Goal: Task Accomplishment & Management: Manage account settings

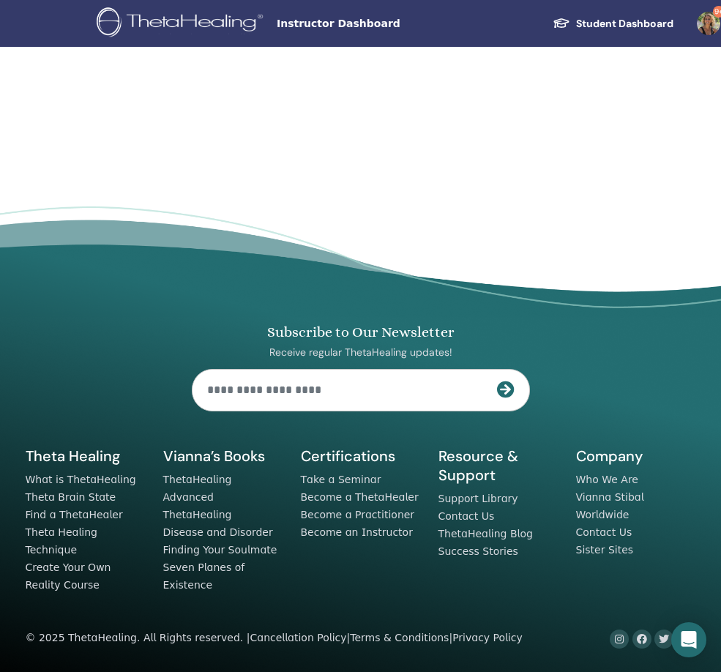
click at [631, 21] on link "Student Dashboard" at bounding box center [613, 23] width 144 height 27
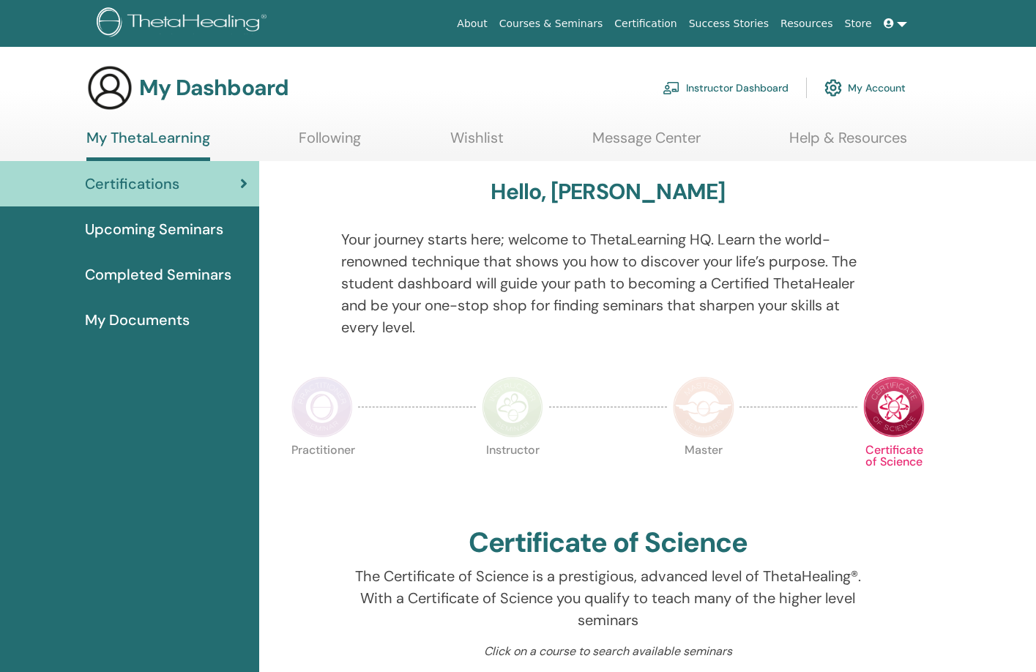
click at [722, 83] on link "Instructor Dashboard" at bounding box center [726, 88] width 126 height 32
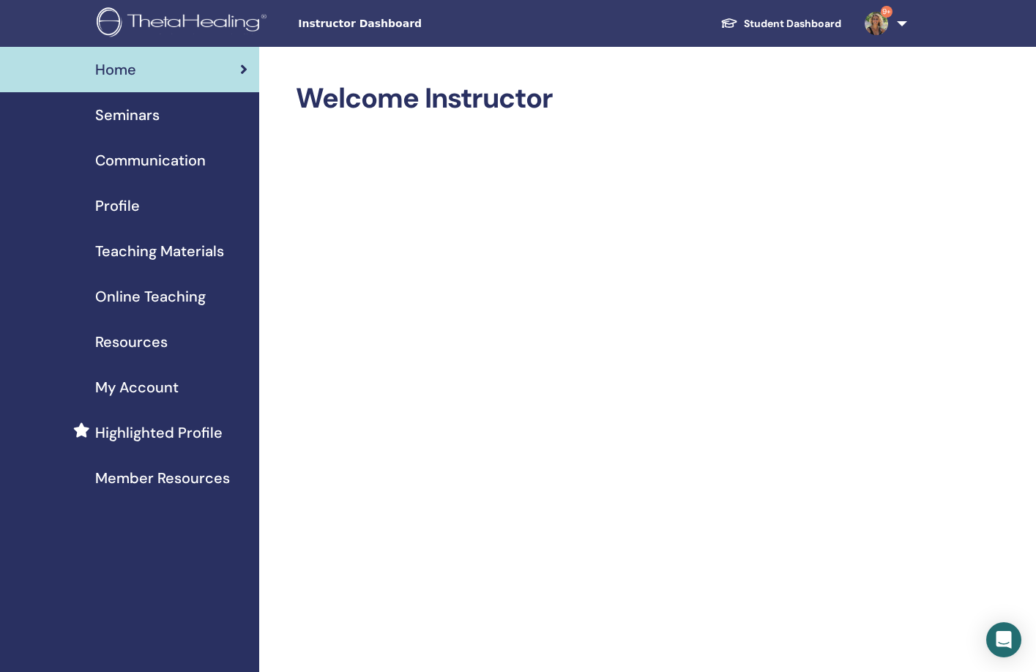
click at [138, 117] on span "Seminars" at bounding box center [127, 115] width 64 height 22
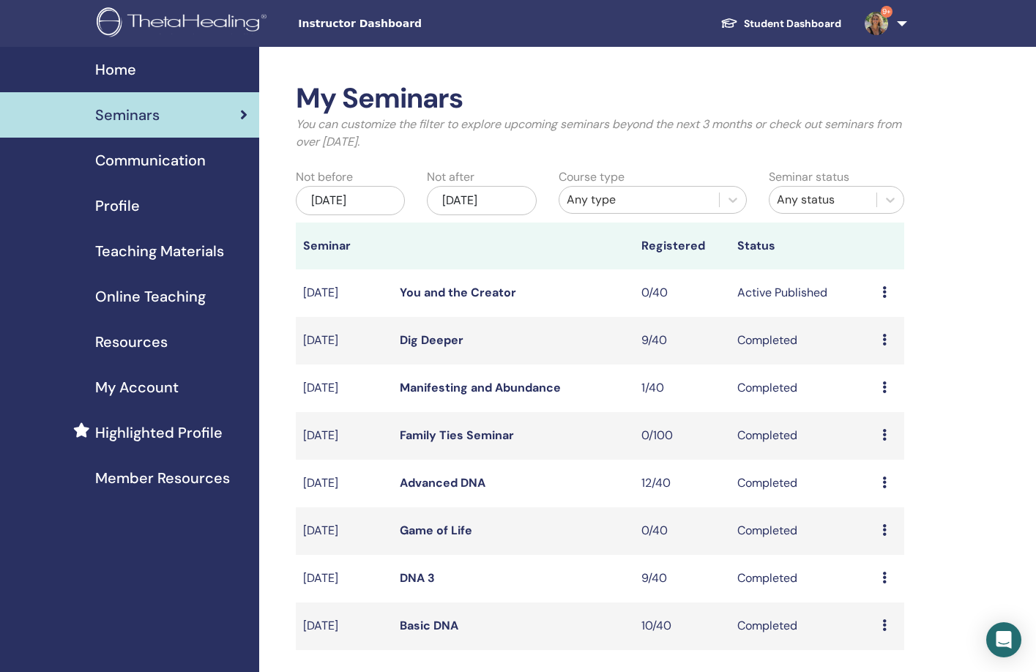
click at [443, 344] on link "Dig Deeper" at bounding box center [432, 340] width 64 height 15
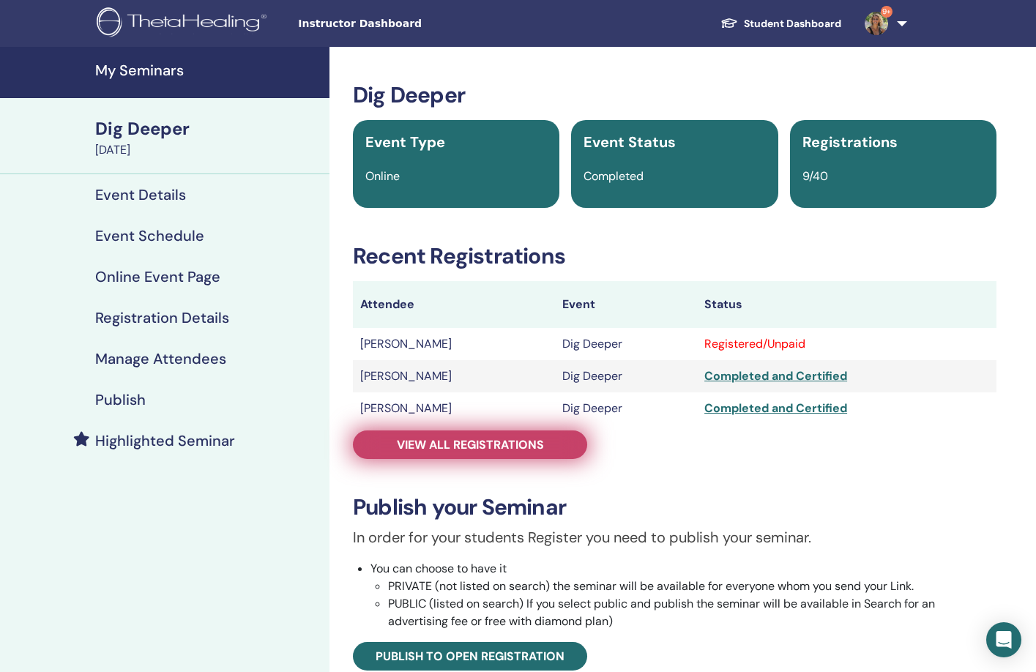
click at [471, 448] on span "View all registrations" at bounding box center [470, 444] width 147 height 15
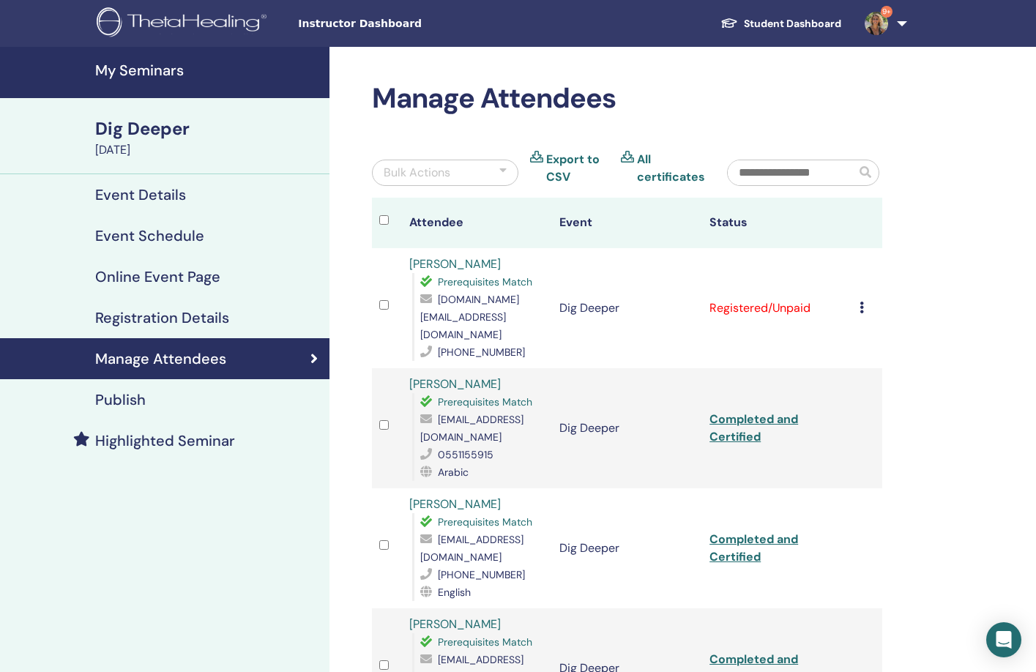
click at [501, 172] on div at bounding box center [503, 173] width 7 height 18
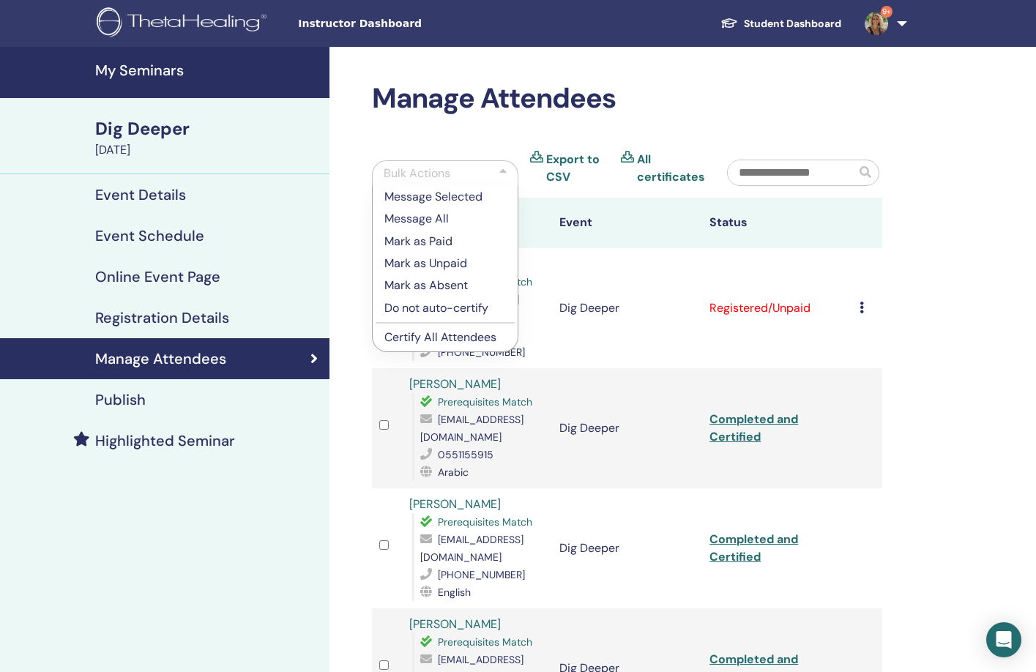
click at [442, 239] on p "Mark as Paid" at bounding box center [446, 242] width 122 height 18
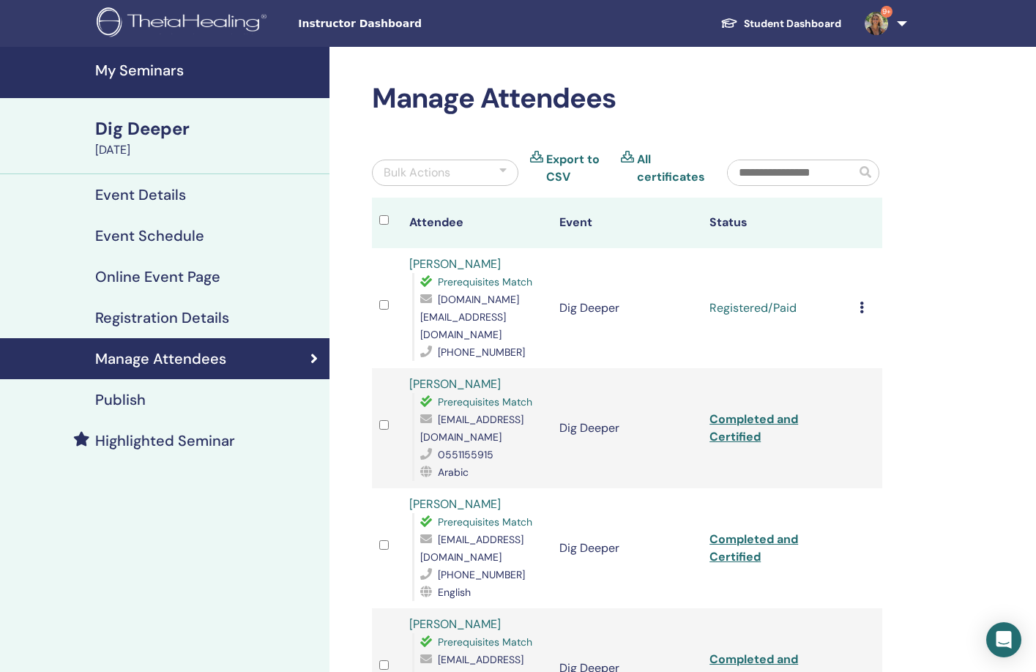
click at [503, 172] on div at bounding box center [503, 173] width 7 height 18
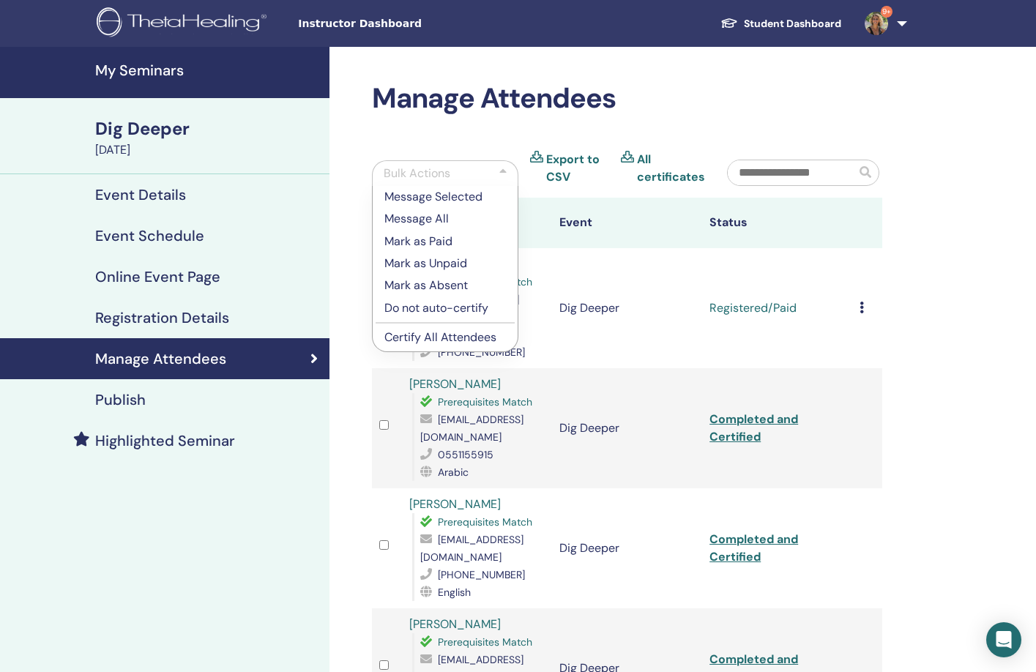
click at [438, 337] on p "Certify All Attendees" at bounding box center [446, 338] width 122 height 18
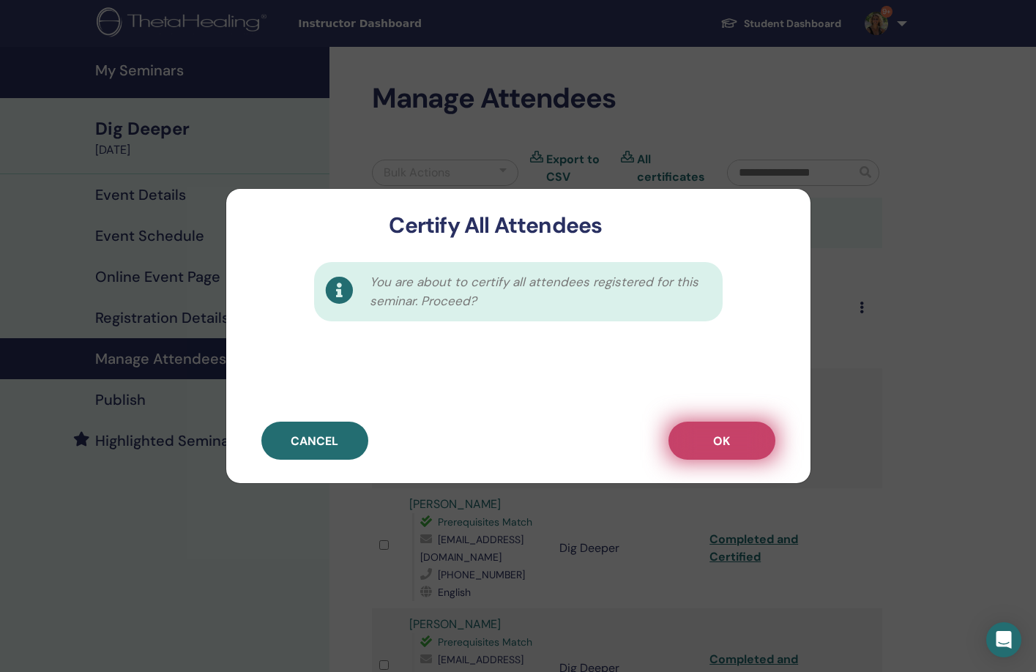
click at [718, 439] on span "OK" at bounding box center [721, 441] width 17 height 15
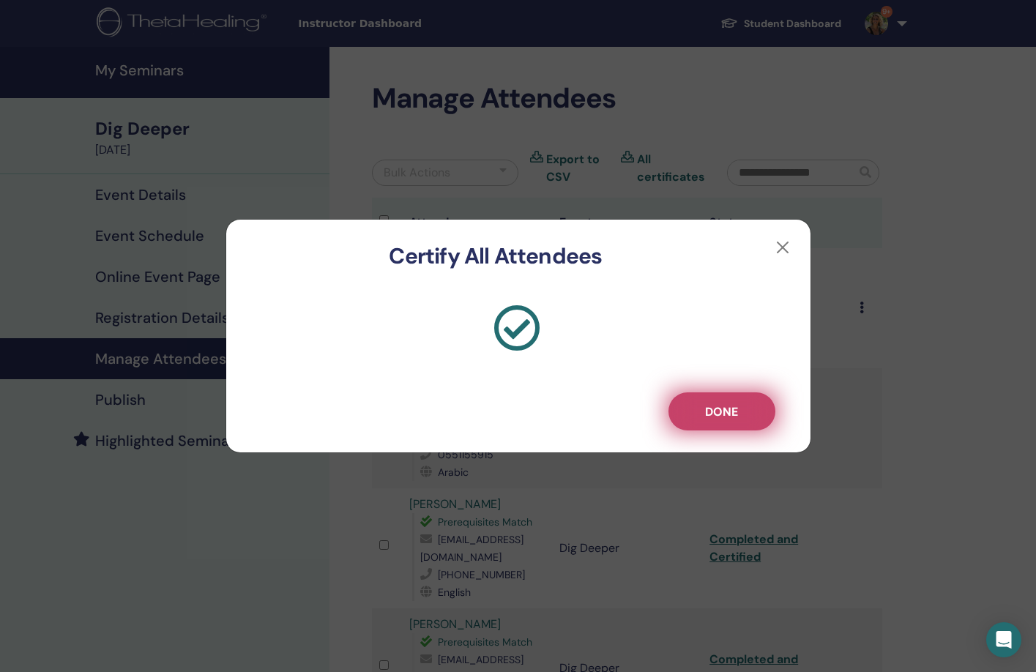
click at [733, 412] on span "Done" at bounding box center [721, 411] width 33 height 15
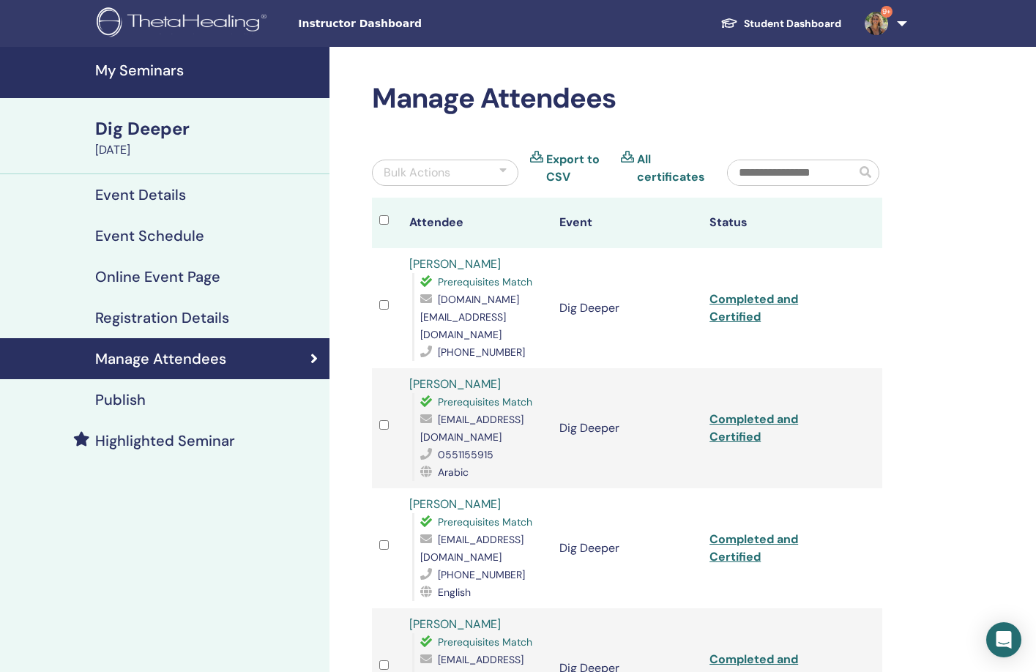
click at [636, 155] on div "All certificates" at bounding box center [663, 168] width 84 height 35
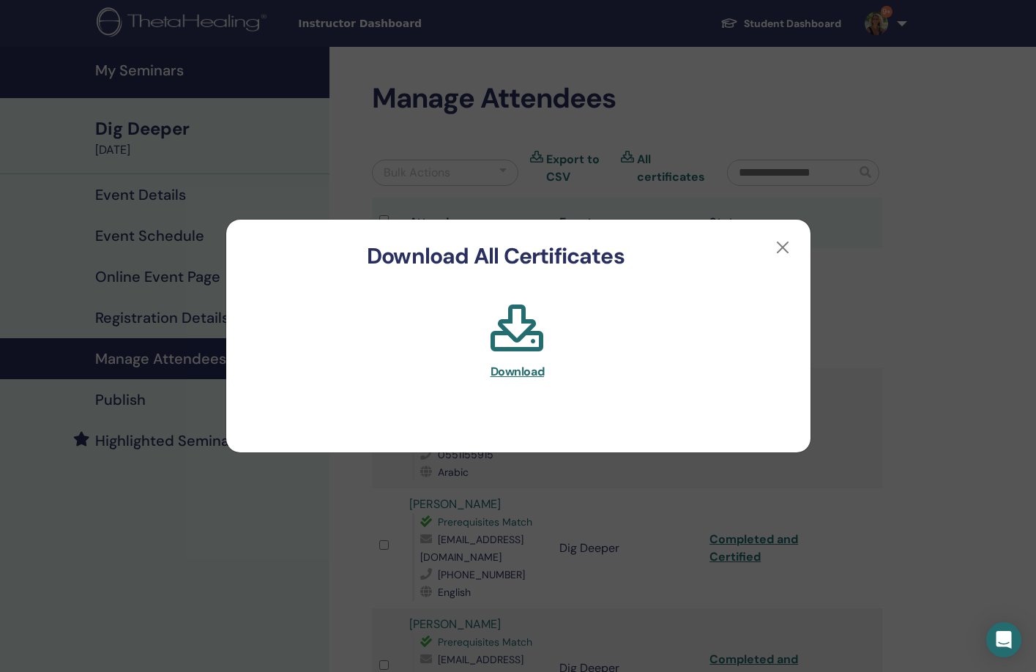
click at [516, 371] on span "Download" at bounding box center [518, 371] width 54 height 15
click at [784, 245] on button "button" at bounding box center [782, 247] width 23 height 23
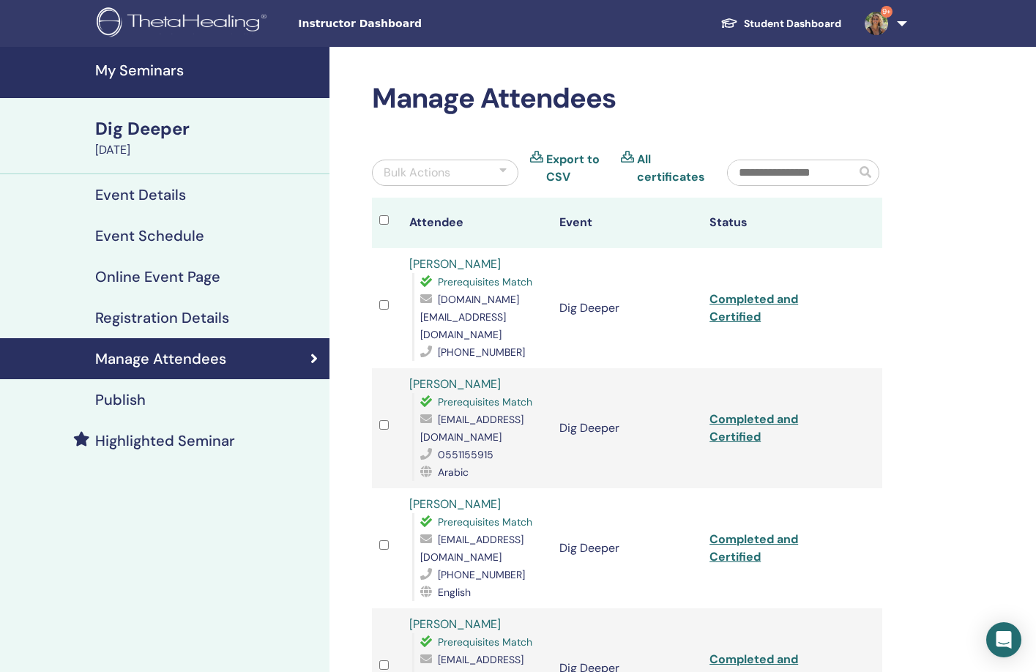
click at [559, 177] on link "Export to CSV" at bounding box center [577, 168] width 63 height 35
